Goal: Register for event/course

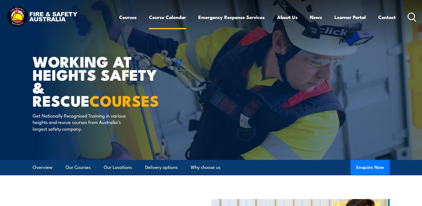
click at [170, 16] on link "Course Calendar" at bounding box center [167, 17] width 37 height 15
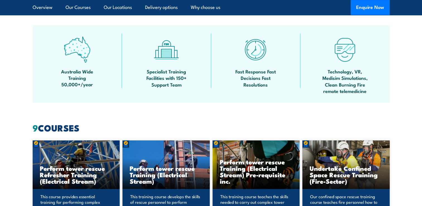
scroll to position [335, 0]
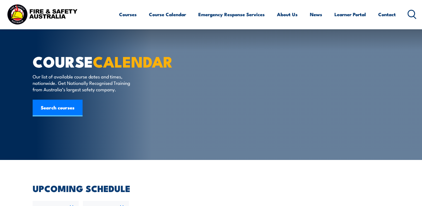
scroll to position [139, 0]
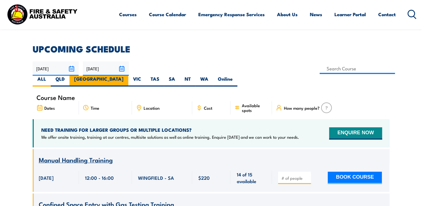
click at [128, 76] on label "[GEOGRAPHIC_DATA]" at bounding box center [98, 81] width 59 height 11
click at [127, 76] on input "[GEOGRAPHIC_DATA]" at bounding box center [126, 78] width 4 height 4
radio input "true"
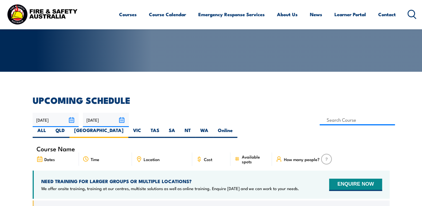
scroll to position [128, 0]
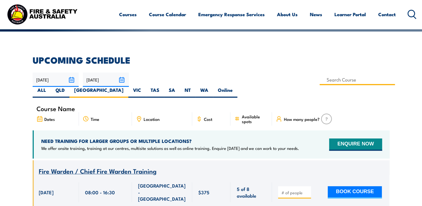
click at [320, 81] on input at bounding box center [358, 79] width 76 height 11
